Goal: Task Accomplishment & Management: Manage account settings

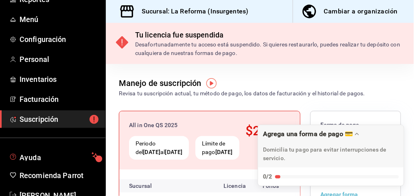
scroll to position [111, 0]
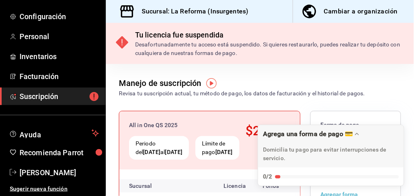
click at [67, 92] on span "Suscripción" at bounding box center [59, 96] width 79 height 11
click at [92, 96] on icon "mailbox folders" at bounding box center [94, 96] width 9 height 9
click at [40, 100] on span "Suscripción" at bounding box center [59, 96] width 79 height 11
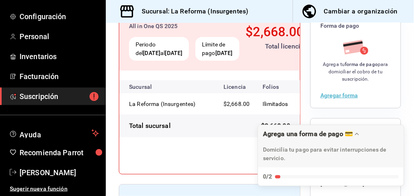
scroll to position [99, 0]
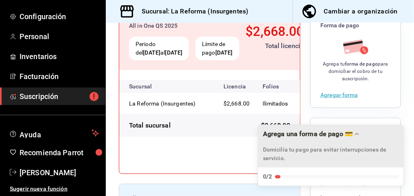
click at [295, 151] on p "Domicilia tu pago para evitar interrupciones de servicio." at bounding box center [331, 153] width 136 height 17
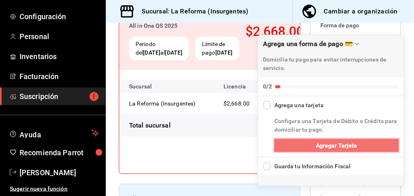
click at [317, 150] on span "Agregar Tarjeta" at bounding box center [337, 145] width 42 height 9
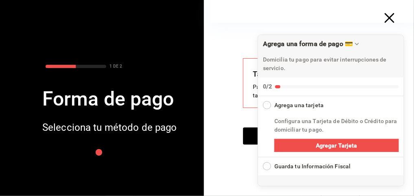
click at [395, 21] on span "button" at bounding box center [393, 18] width 15 height 10
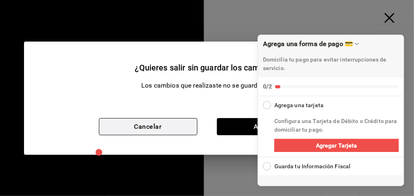
click at [178, 124] on button "Cancelar" at bounding box center [148, 126] width 98 height 17
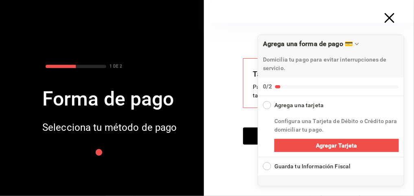
click at [247, 115] on div "Tarjeta de crédito y débito Pago domiciliado con cualquiera de tus tarjetas de …" at bounding box center [312, 109] width 204 height 173
click at [268, 104] on div "Collapse Checklist" at bounding box center [267, 105] width 8 height 8
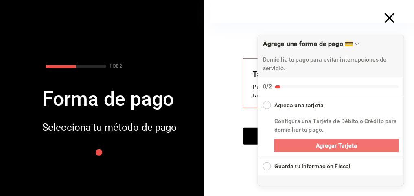
click at [308, 140] on button "Agregar Tarjeta" at bounding box center [336, 145] width 125 height 13
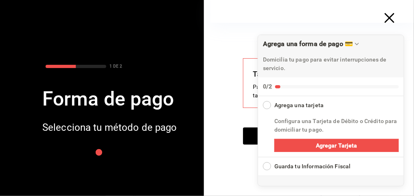
click at [269, 104] on div "Collapse Checklist" at bounding box center [267, 105] width 8 height 8
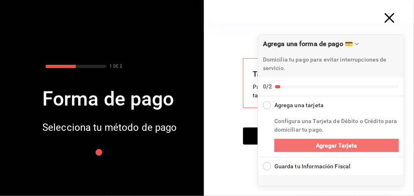
click at [296, 140] on button "Agregar Tarjeta" at bounding box center [336, 145] width 125 height 13
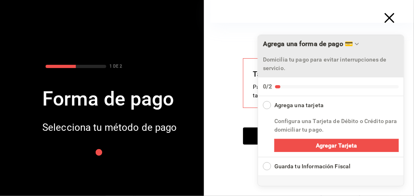
click at [350, 53] on div "Domicilia tu pago para evitar interrupciones de servicio." at bounding box center [331, 61] width 136 height 23
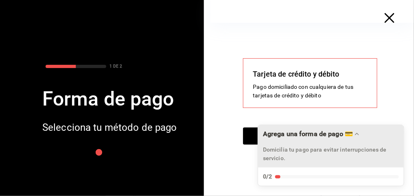
click at [351, 140] on div "Domicilia tu pago para evitar interrupciones de servicio." at bounding box center [331, 151] width 136 height 23
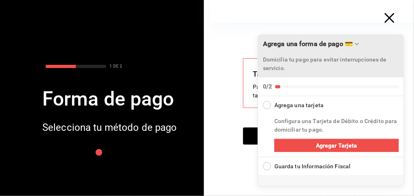
click at [331, 54] on div "Domicilia tu pago para evitar interrupciones de servicio." at bounding box center [331, 61] width 136 height 23
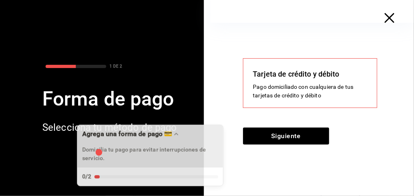
drag, startPoint x: 342, startPoint y: 135, endPoint x: 161, endPoint y: 150, distance: 181.3
click at [161, 150] on div "Agrega una forma de pago 💳 Domicilia tu pago para evitar interrupciones de serv…" at bounding box center [150, 146] width 146 height 42
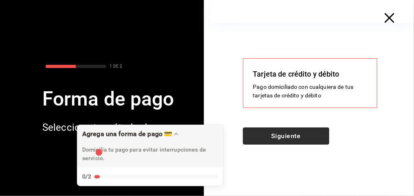
click at [293, 137] on button "Siguiente" at bounding box center [286, 135] width 86 height 17
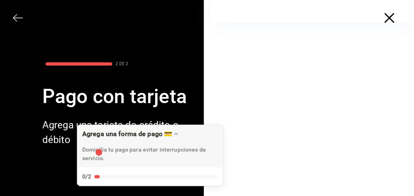
scroll to position [62, 0]
click at [231, 127] on div at bounding box center [312, 123] width 204 height 324
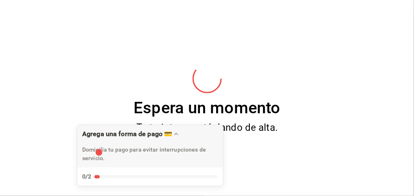
scroll to position [58, 0]
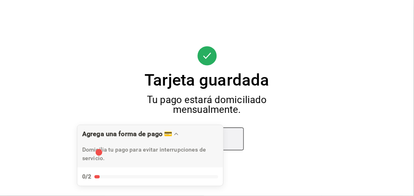
click at [229, 141] on button "Cerrar" at bounding box center [207, 138] width 73 height 23
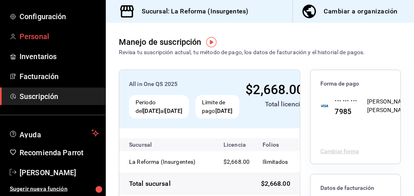
scroll to position [0, 0]
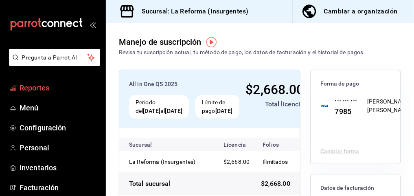
click at [40, 87] on span "Reportes" at bounding box center [59, 87] width 79 height 11
